Goal: Information Seeking & Learning: Learn about a topic

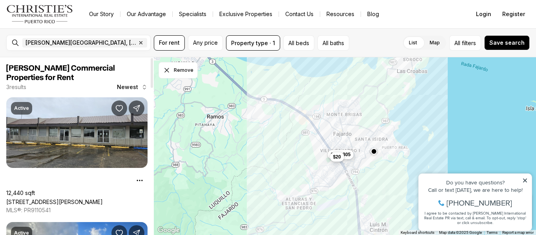
click at [153, 84] on div at bounding box center [152, 73] width 2 height 30
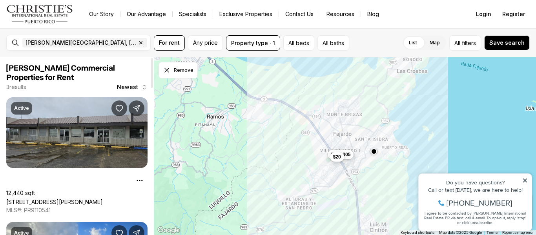
click at [77, 199] on link "2 CALLE 5, FAJARDO PR, 00738" at bounding box center [54, 202] width 97 height 7
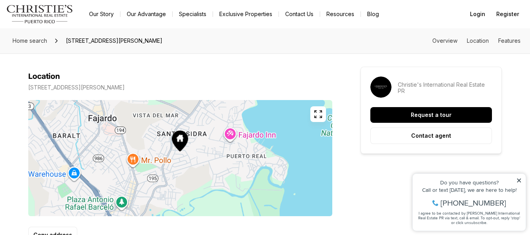
scroll to position [285, 0]
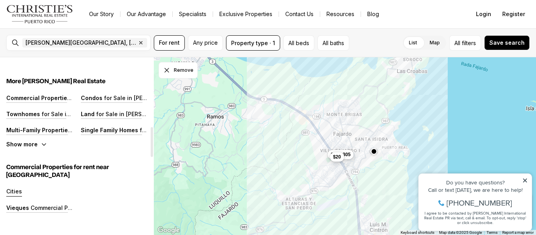
scroll to position [407, 0]
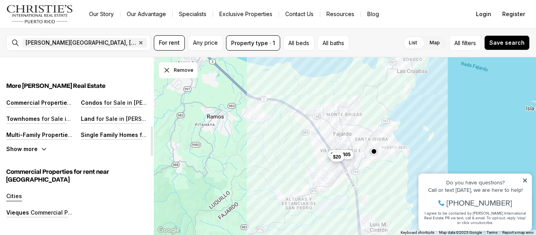
drag, startPoint x: 151, startPoint y: 76, endPoint x: 144, endPoint y: 144, distance: 68.7
click at [151, 144] on div at bounding box center [152, 141] width 2 height 30
click at [55, 106] on div "Commercial Properties for Sale in Fajardo" at bounding box center [39, 103] width 67 height 8
click at [52, 102] on p "Commercial Properties" at bounding box center [38, 102] width 65 height 7
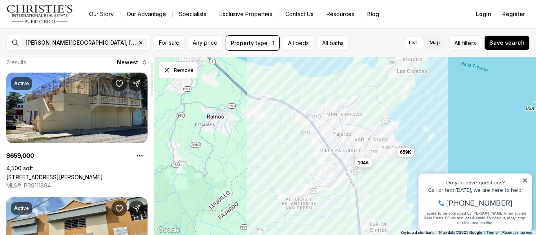
scroll to position [15, 0]
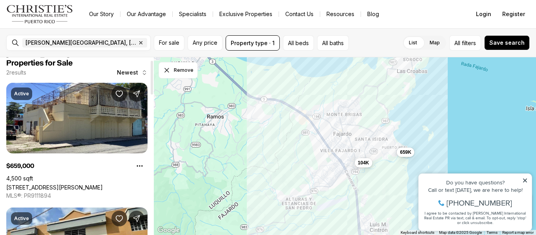
click at [153, 80] on div at bounding box center [152, 78] width 2 height 34
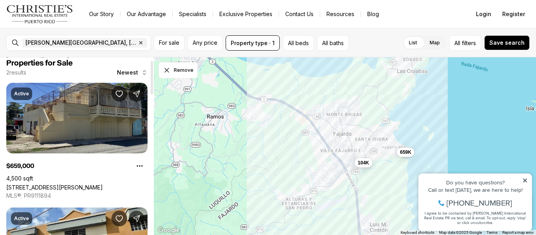
click at [79, 184] on link "[STREET_ADDRESS][PERSON_NAME]" at bounding box center [54, 187] width 97 height 7
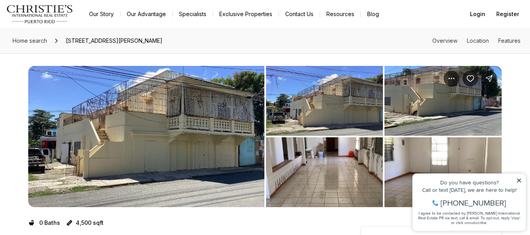
click at [320, 159] on img "View image gallery" at bounding box center [324, 172] width 117 height 70
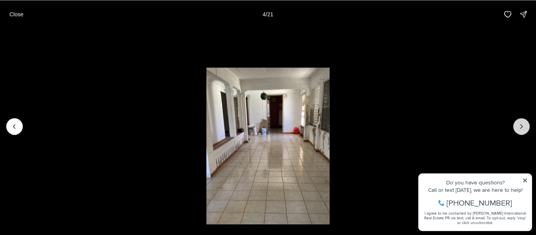
click at [523, 130] on icon "Next slide" at bounding box center [522, 126] width 8 height 8
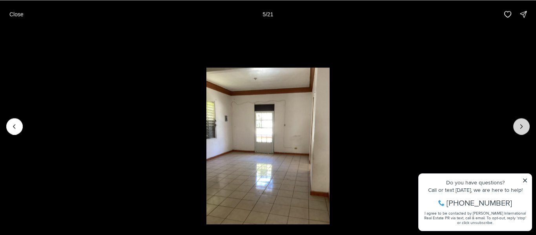
click at [523, 130] on icon "Next slide" at bounding box center [522, 126] width 8 height 8
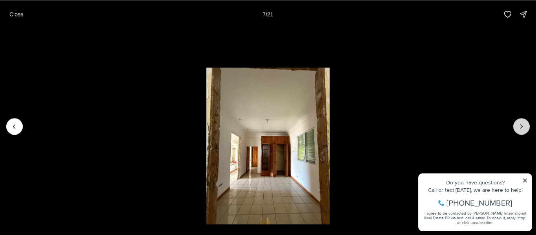
click at [523, 129] on icon "Next slide" at bounding box center [522, 126] width 8 height 8
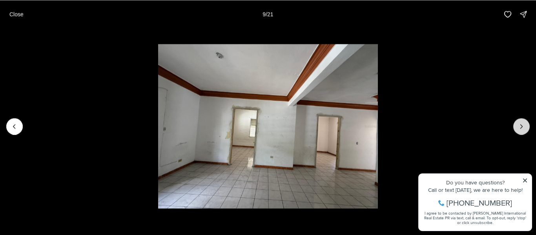
click at [523, 129] on icon "Next slide" at bounding box center [522, 126] width 8 height 8
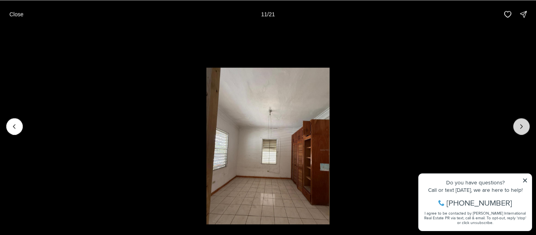
click at [523, 129] on icon "Next slide" at bounding box center [522, 126] width 8 height 8
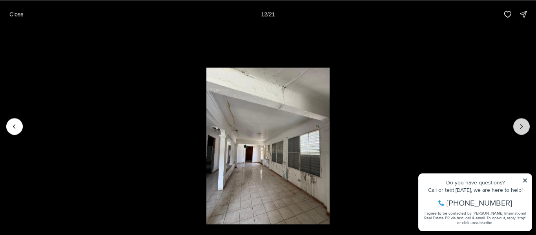
click at [523, 129] on icon "Next slide" at bounding box center [522, 126] width 8 height 8
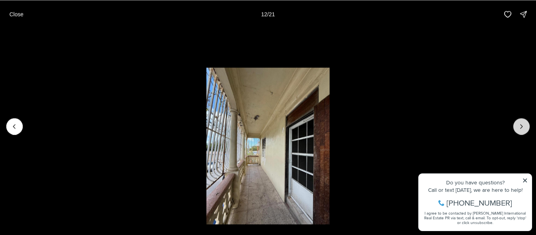
click at [523, 129] on icon "Next slide" at bounding box center [522, 126] width 8 height 8
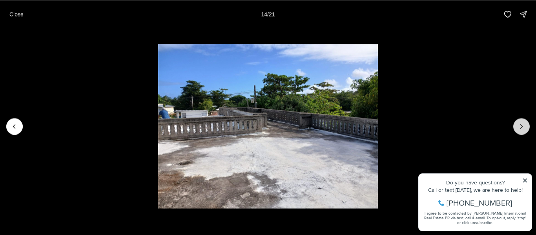
click at [523, 129] on icon "Next slide" at bounding box center [522, 126] width 8 height 8
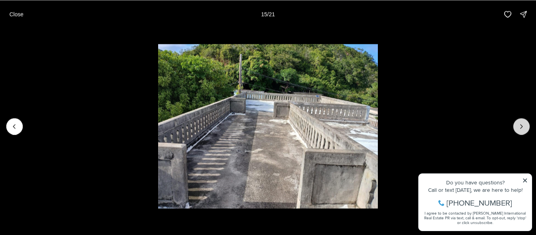
click at [523, 129] on icon "Next slide" at bounding box center [522, 126] width 8 height 8
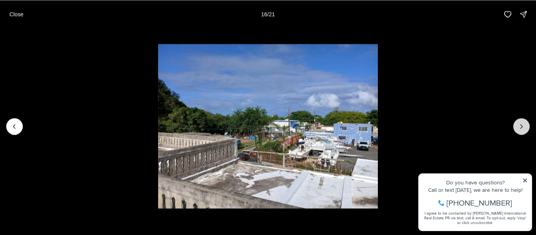
click at [523, 129] on icon "Next slide" at bounding box center [522, 126] width 8 height 8
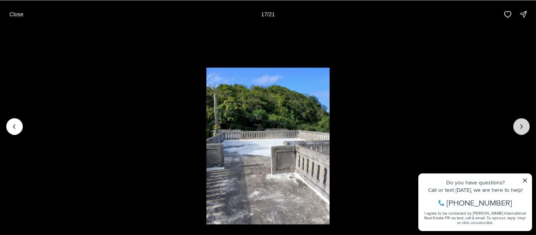
click at [523, 129] on icon "Next slide" at bounding box center [522, 126] width 8 height 8
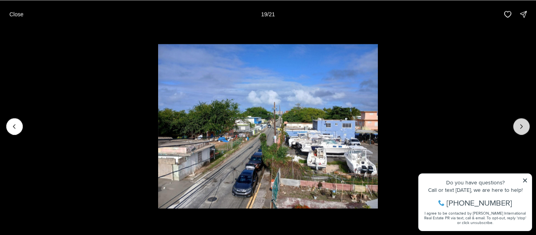
click at [523, 129] on icon "Next slide" at bounding box center [522, 126] width 8 height 8
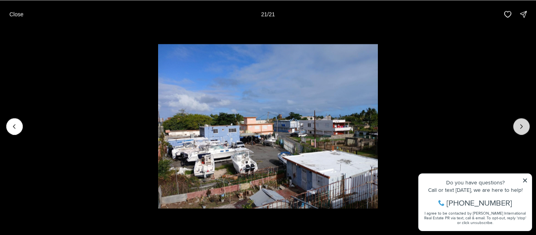
click at [523, 129] on div at bounding box center [521, 126] width 16 height 16
click at [526, 177] on li "21 of 21" at bounding box center [268, 126] width 536 height 196
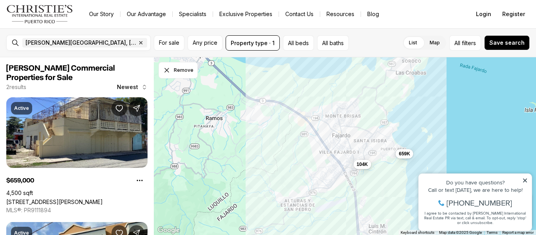
click at [152, 93] on div "[PERSON_NAME][GEOGRAPHIC_DATA] Commercial Properties for Sale 2 results Newest …" at bounding box center [268, 146] width 536 height 178
drag, startPoint x: 151, startPoint y: 86, endPoint x: 42, endPoint y: 9, distance: 133.6
click at [151, 58] on div at bounding box center [152, 75] width 2 height 34
